Goal: Information Seeking & Learning: Get advice/opinions

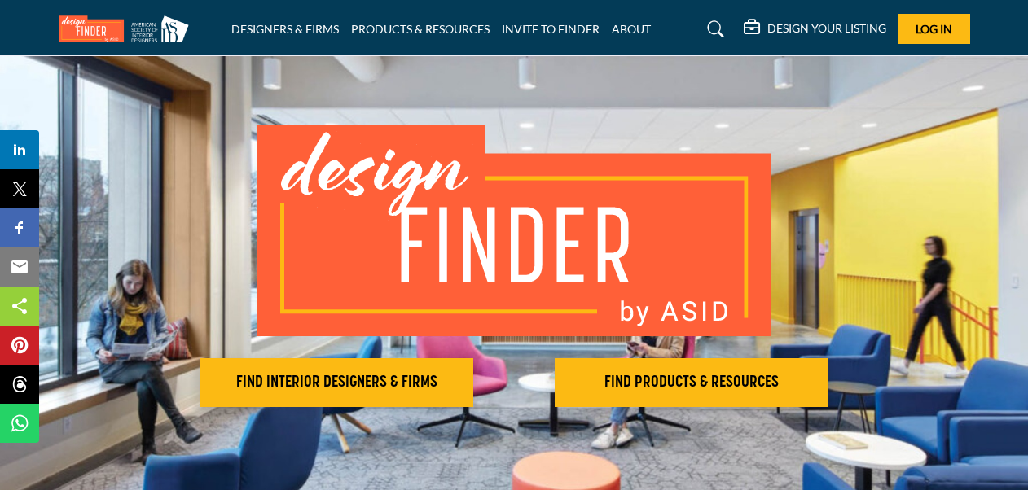
scroll to position [81, 0]
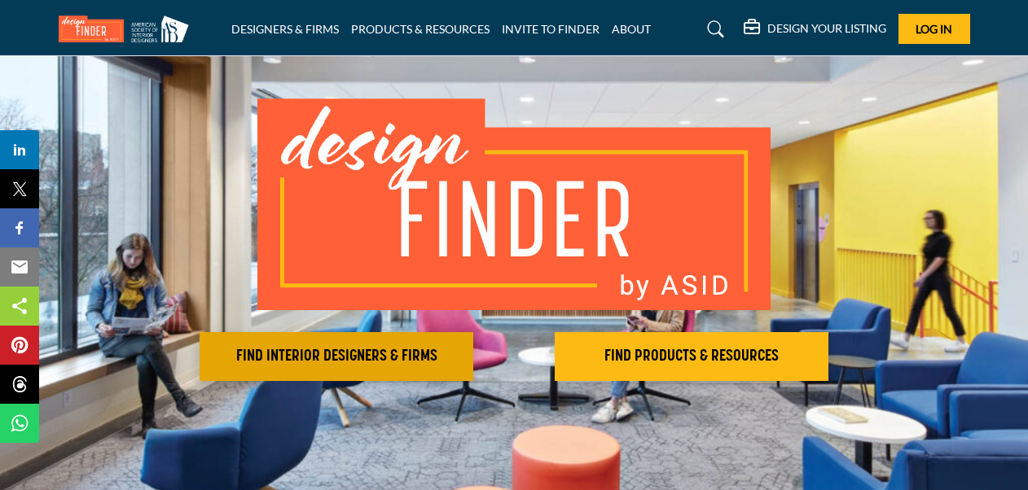
click at [449, 367] on button "FIND INTERIOR DESIGNERS & FIRMS" at bounding box center [337, 356] width 274 height 49
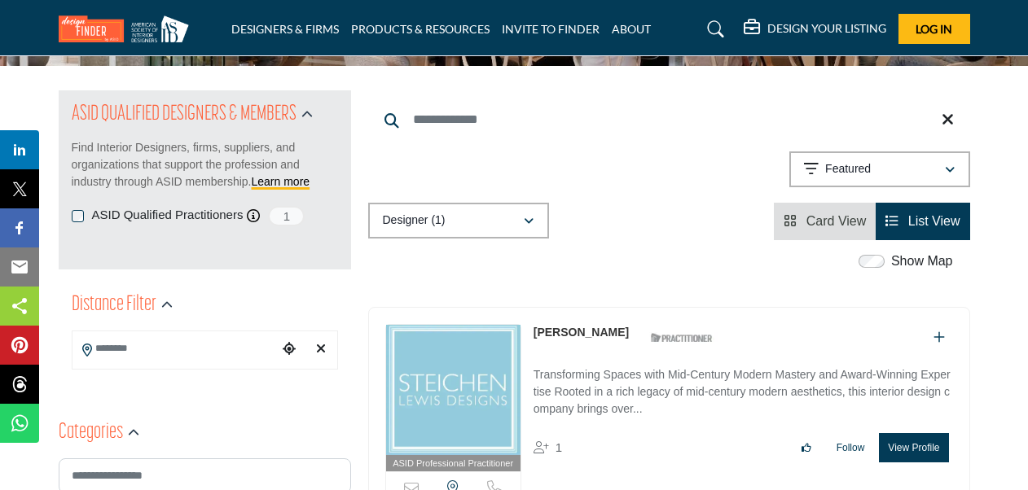
click at [176, 358] on input "Search Location" at bounding box center [174, 349] width 205 height 32
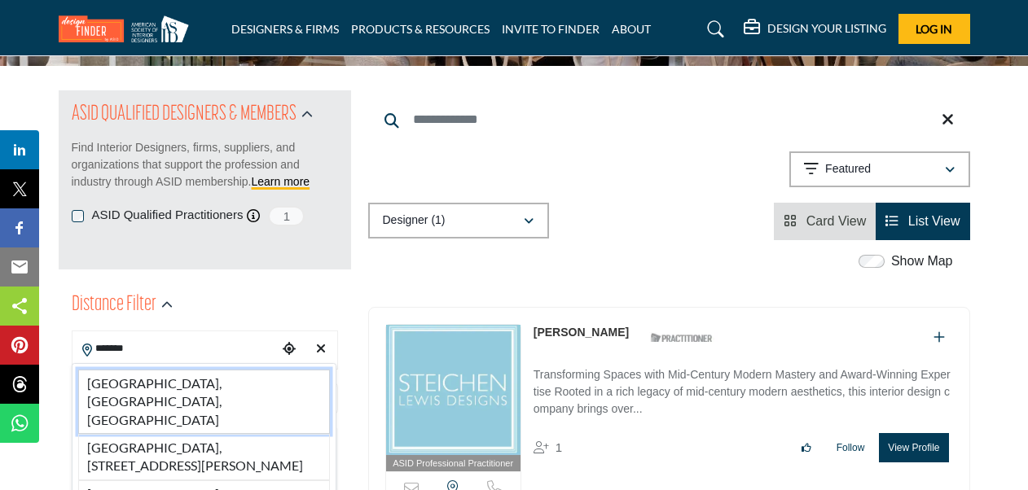
click at [178, 373] on li "[GEOGRAPHIC_DATA], [GEOGRAPHIC_DATA], [GEOGRAPHIC_DATA]" at bounding box center [204, 402] width 252 height 64
type input "**********"
type input "***"
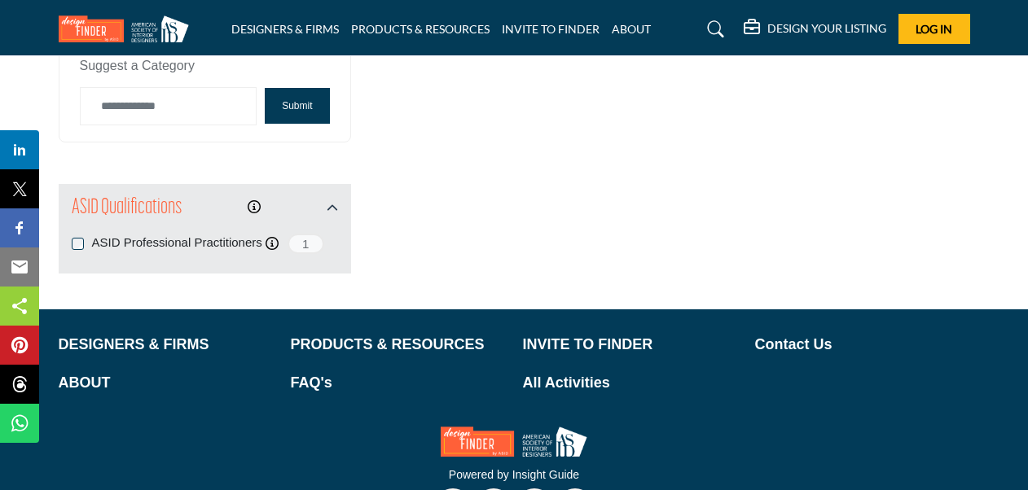
scroll to position [1873, 0]
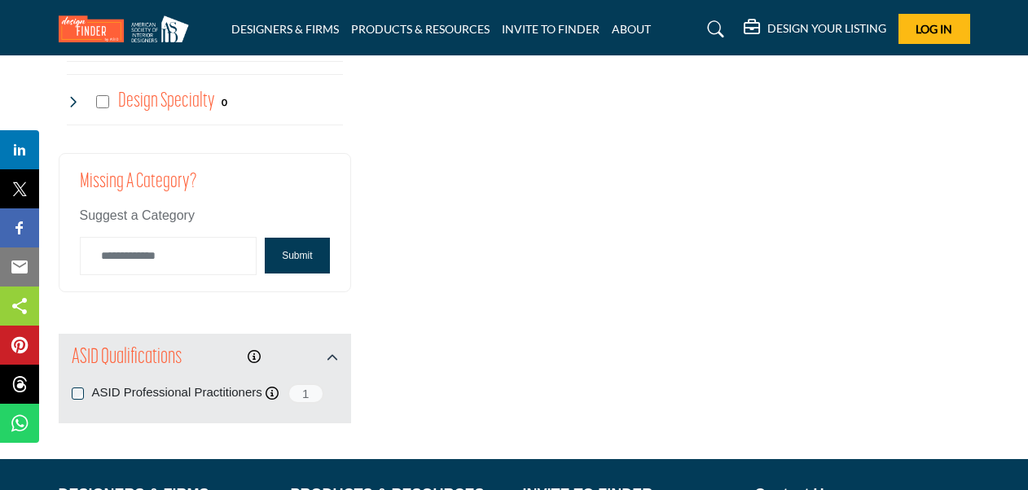
click at [303, 250] on button "Submit" at bounding box center [297, 256] width 64 height 36
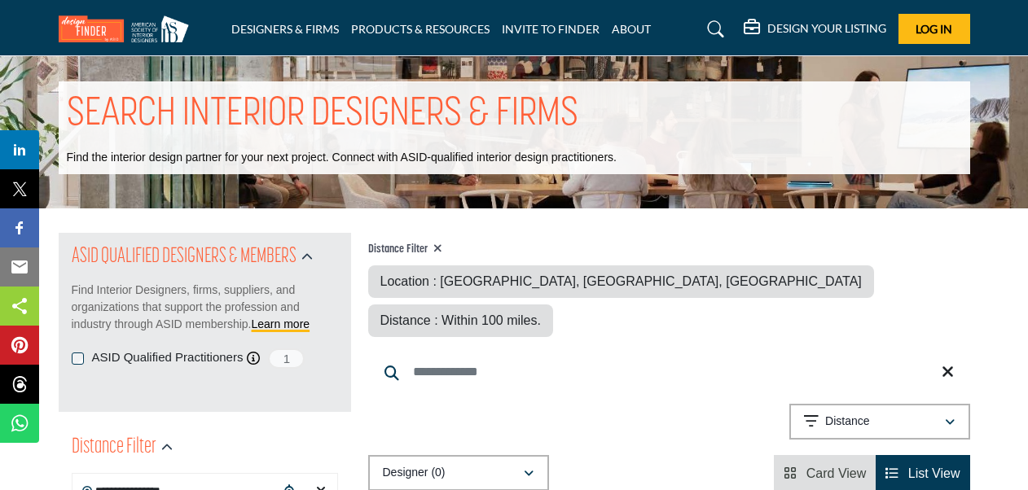
scroll to position [0, 0]
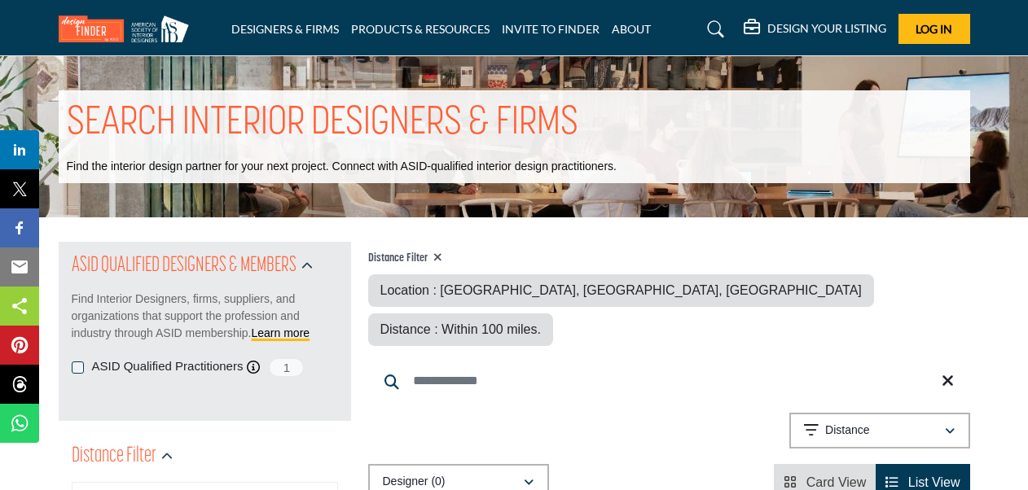
click at [948, 373] on icon at bounding box center [947, 381] width 12 height 16
click at [622, 27] on link "ABOUT" at bounding box center [631, 29] width 39 height 14
